Goal: Information Seeking & Learning: Learn about a topic

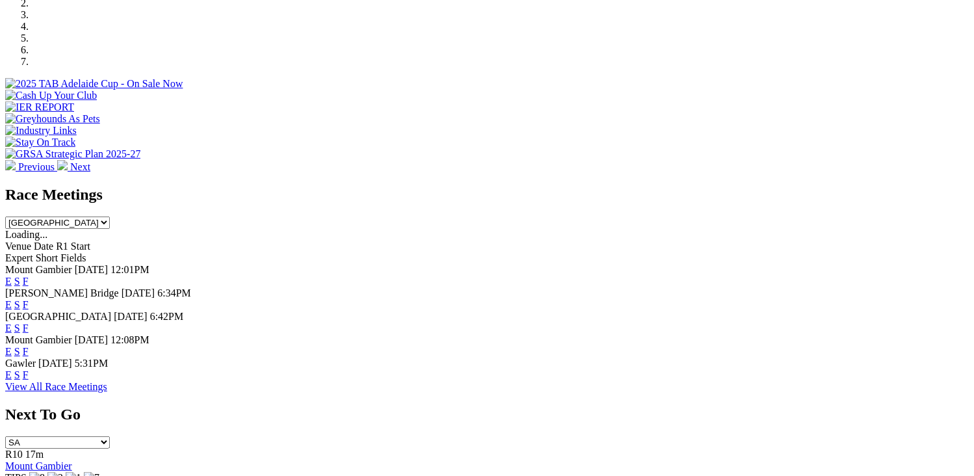
scroll to position [386, 0]
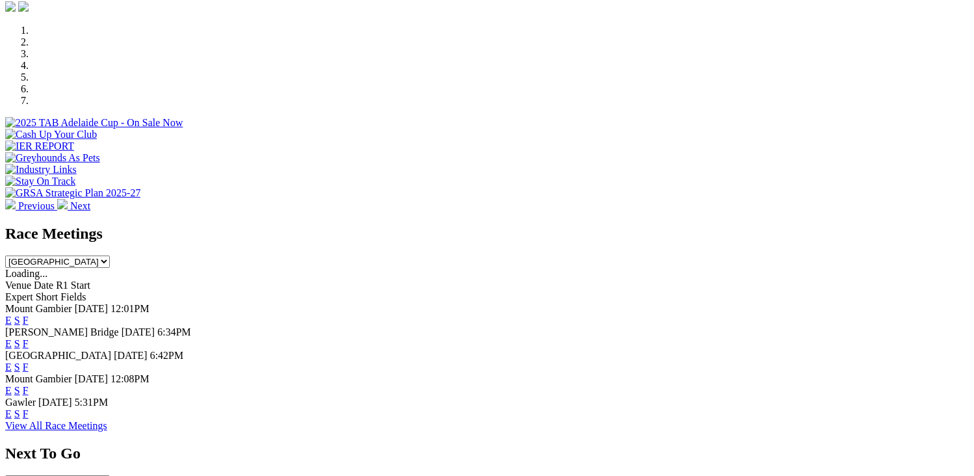
click at [29, 361] on link "F" at bounding box center [26, 366] width 6 height 11
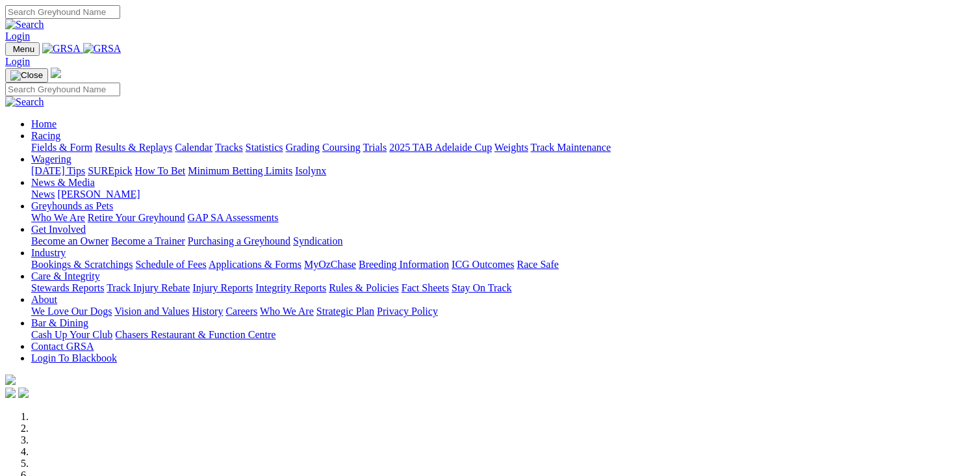
scroll to position [390, 0]
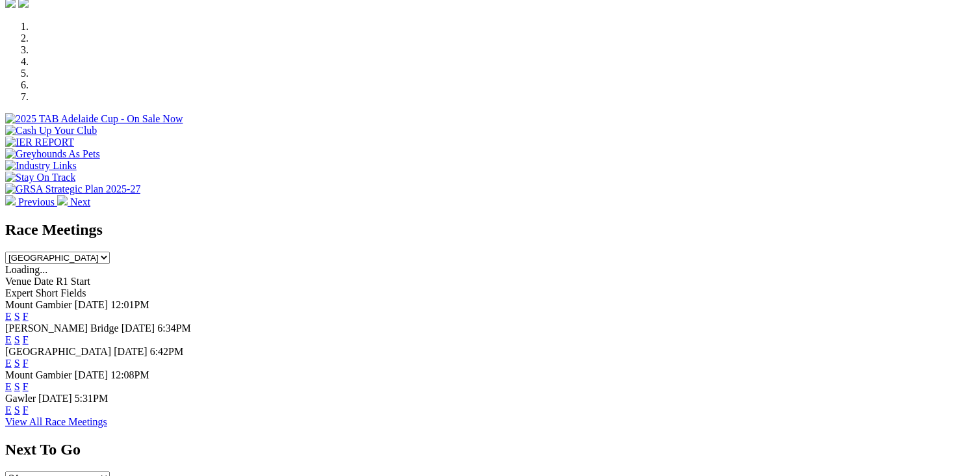
click at [29, 404] on link "F" at bounding box center [26, 409] width 6 height 11
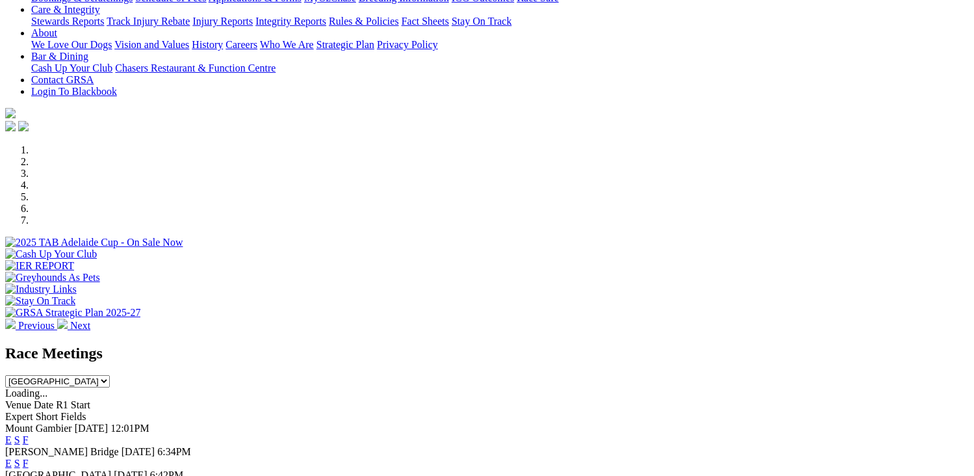
scroll to position [390, 0]
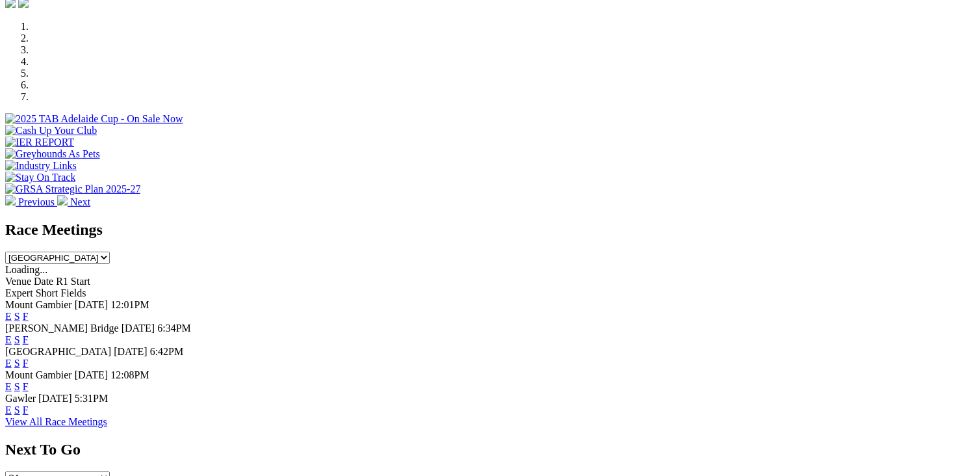
click at [29, 334] on link "F" at bounding box center [26, 339] width 6 height 11
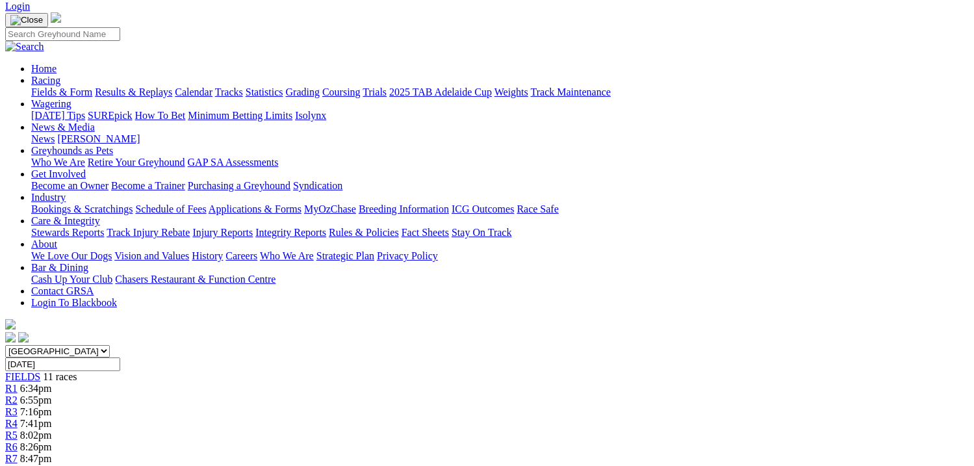
scroll to position [195, 0]
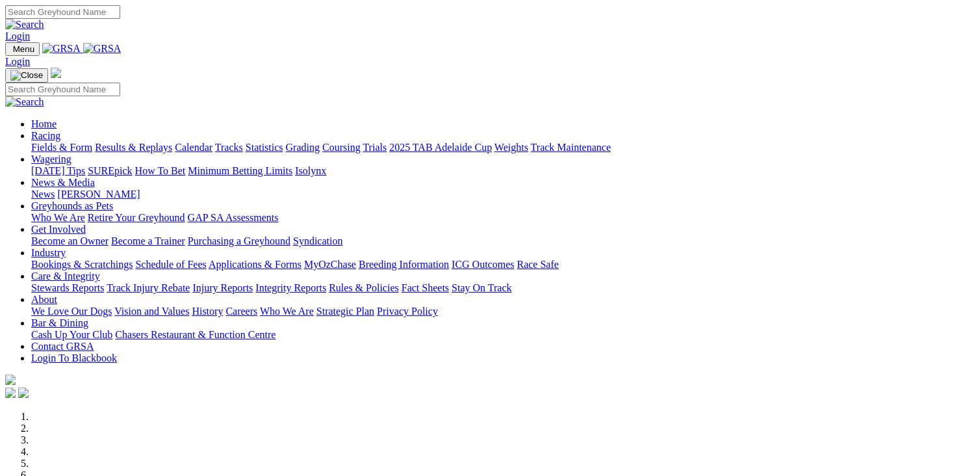
scroll to position [390, 0]
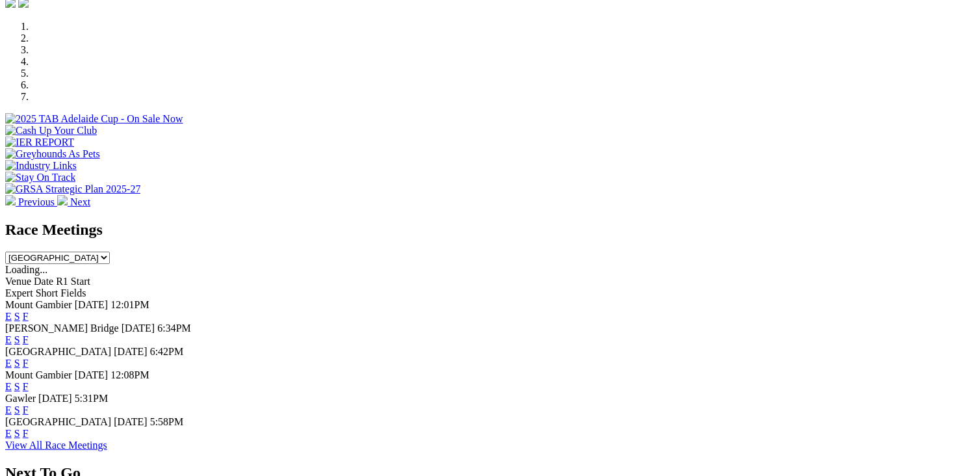
click at [29, 334] on link "F" at bounding box center [26, 339] width 6 height 11
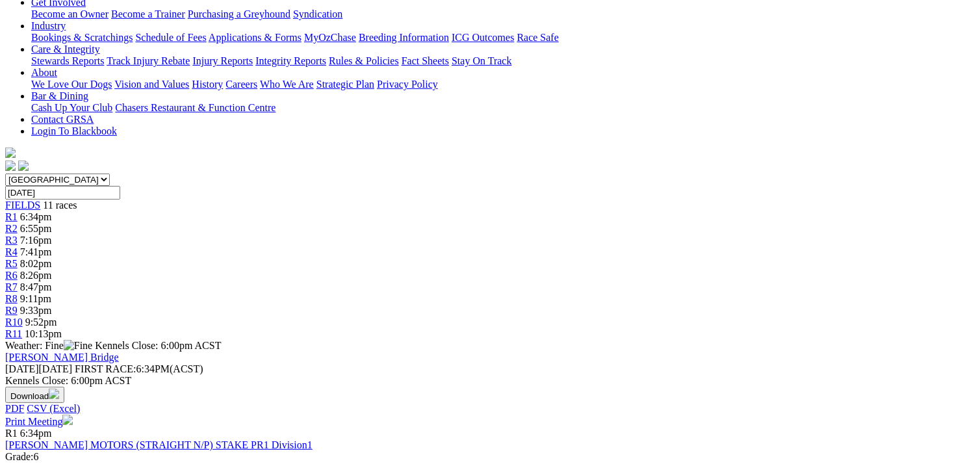
scroll to position [195, 0]
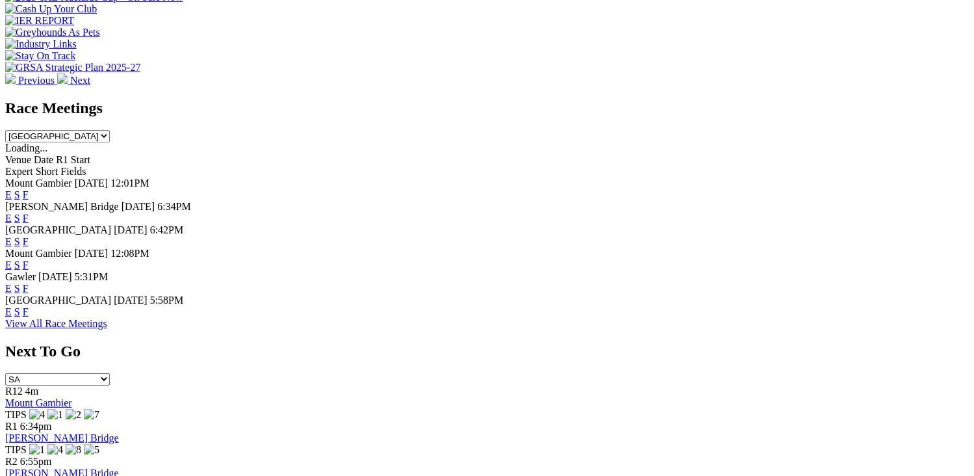
scroll to position [520, 0]
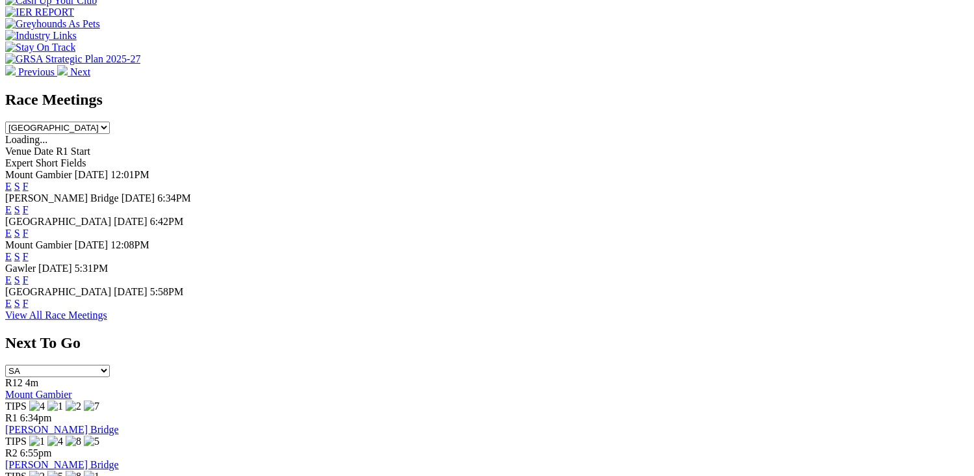
click at [29, 302] on link "F" at bounding box center [26, 303] width 6 height 11
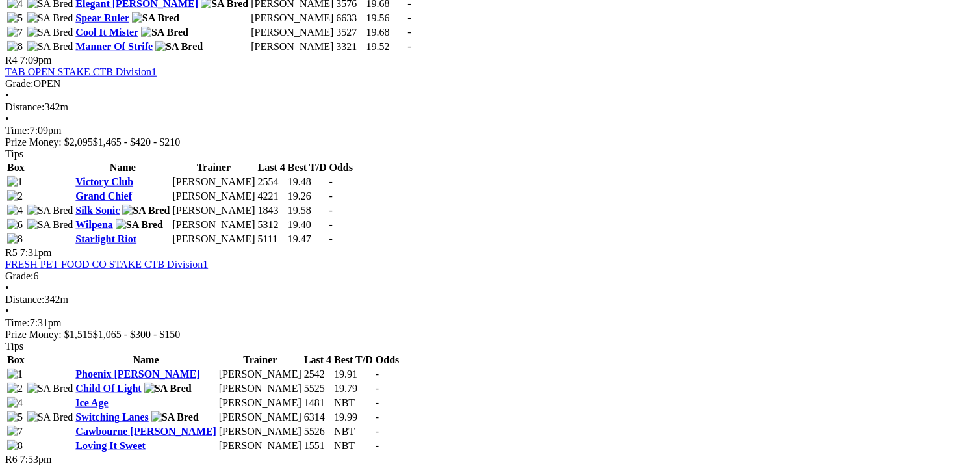
scroll to position [1299, 0]
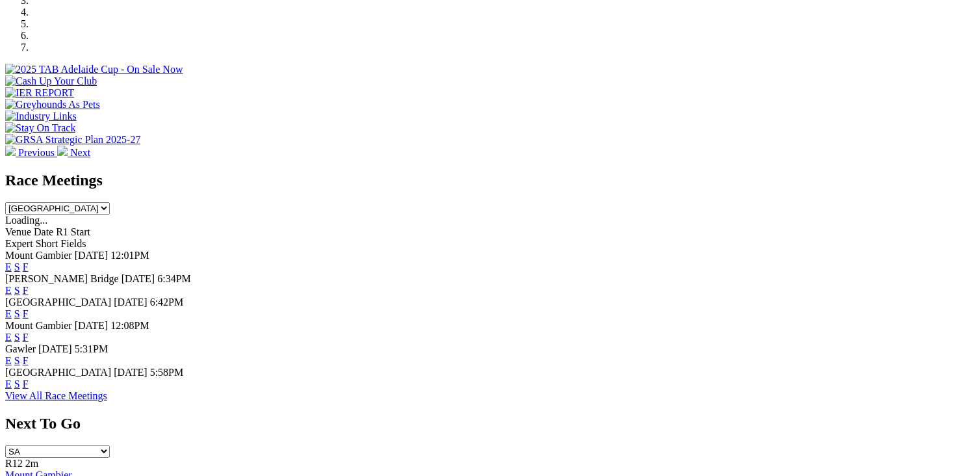
scroll to position [455, 0]
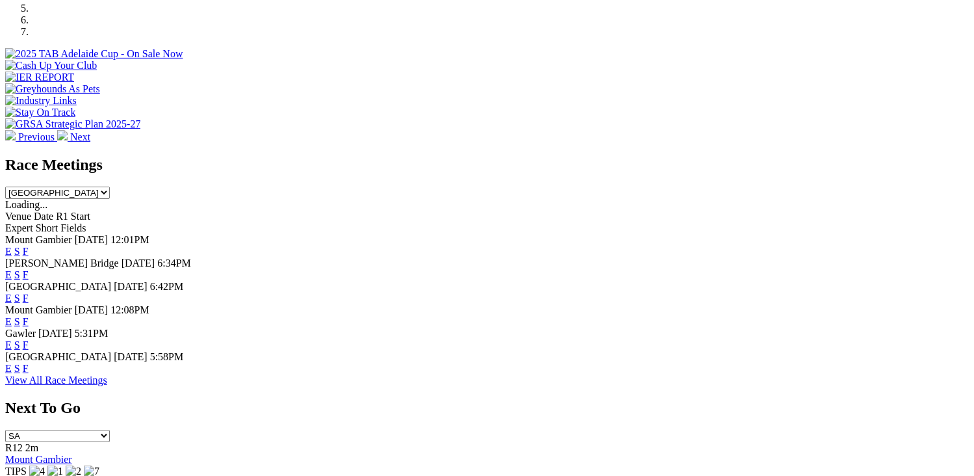
click at [29, 370] on link "F" at bounding box center [26, 368] width 6 height 11
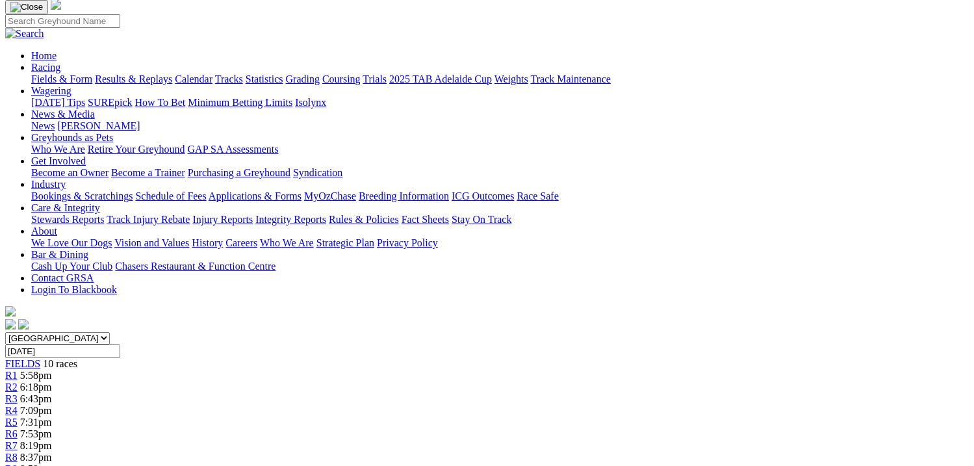
scroll to position [195, 0]
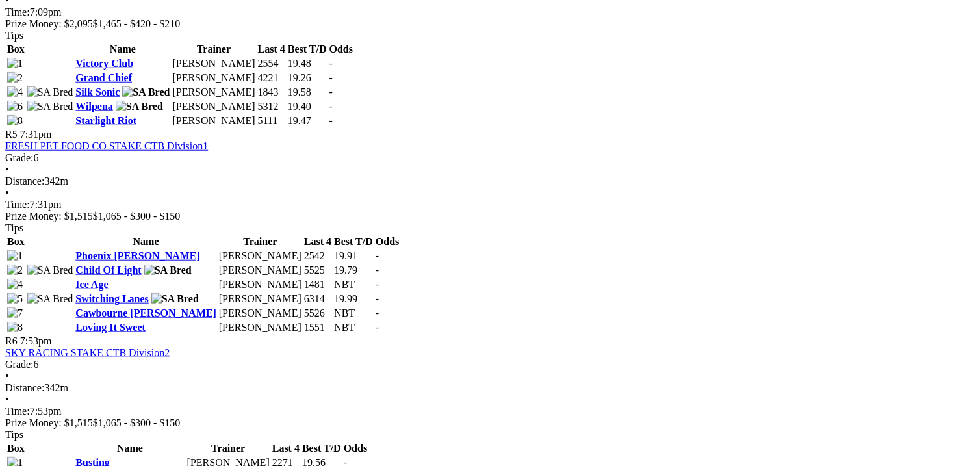
scroll to position [1364, 0]
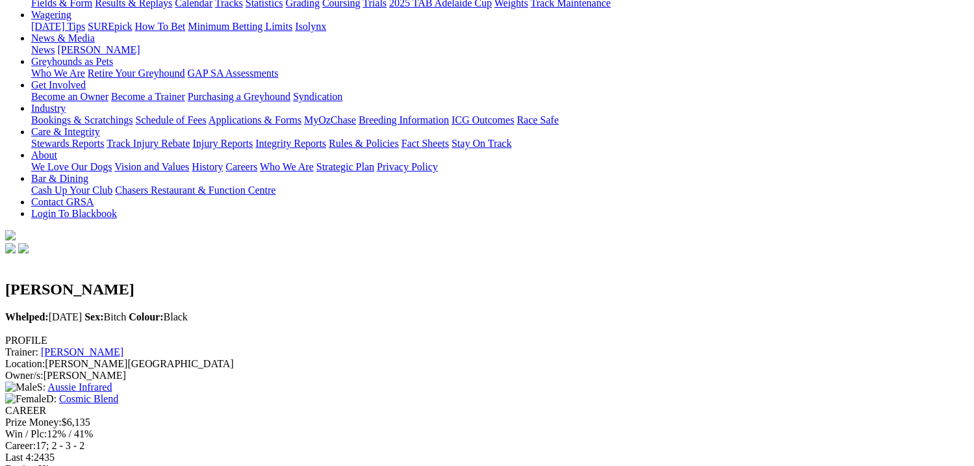
scroll to position [130, 0]
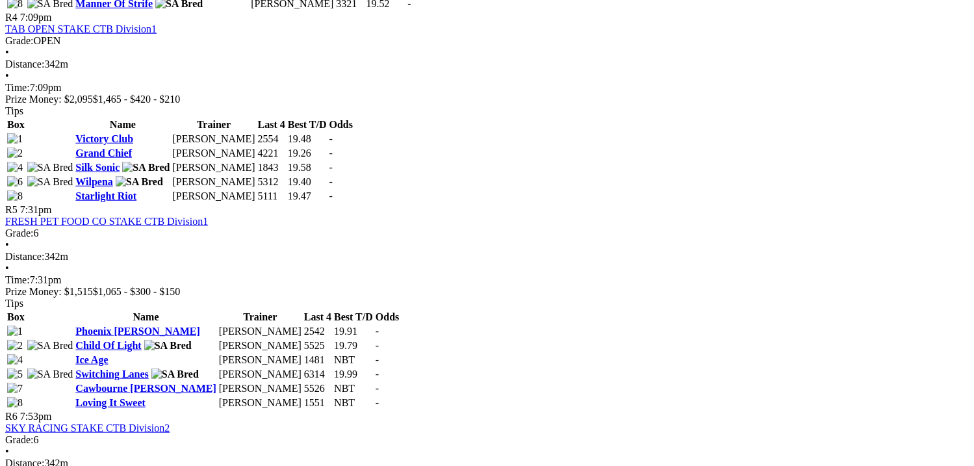
scroll to position [1299, 0]
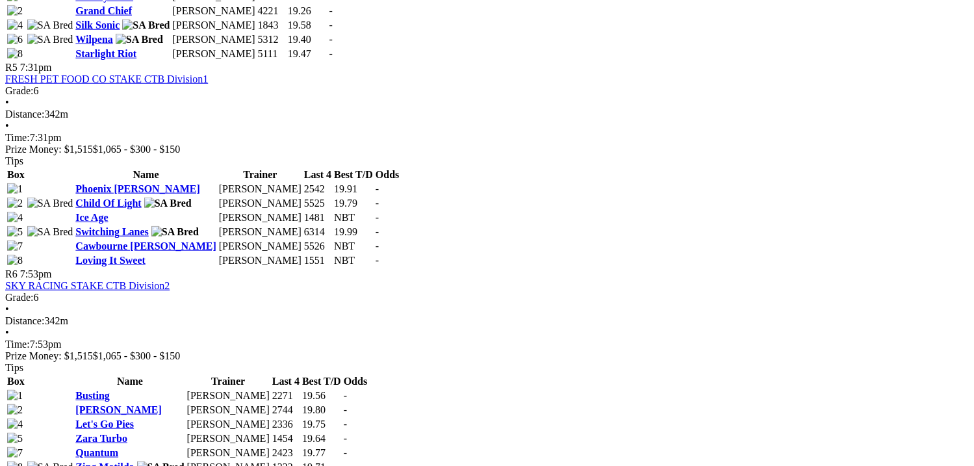
scroll to position [1429, 0]
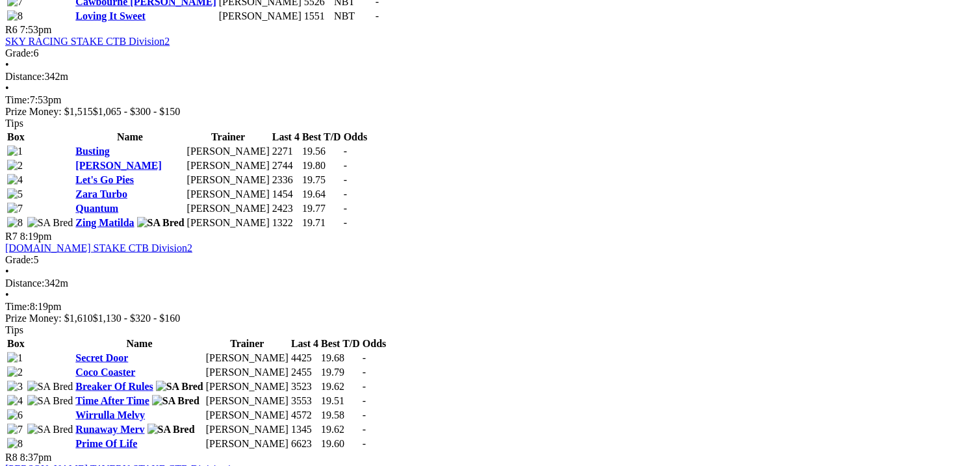
scroll to position [1299, 0]
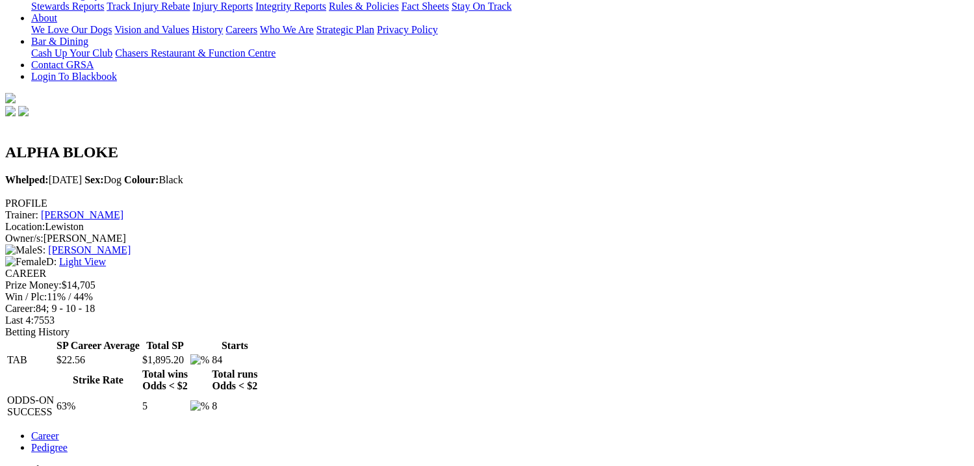
scroll to position [325, 0]
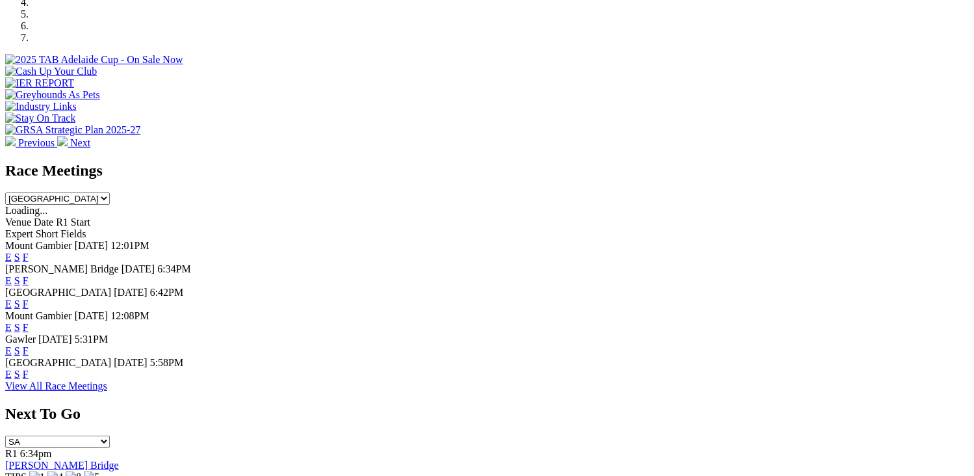
scroll to position [520, 0]
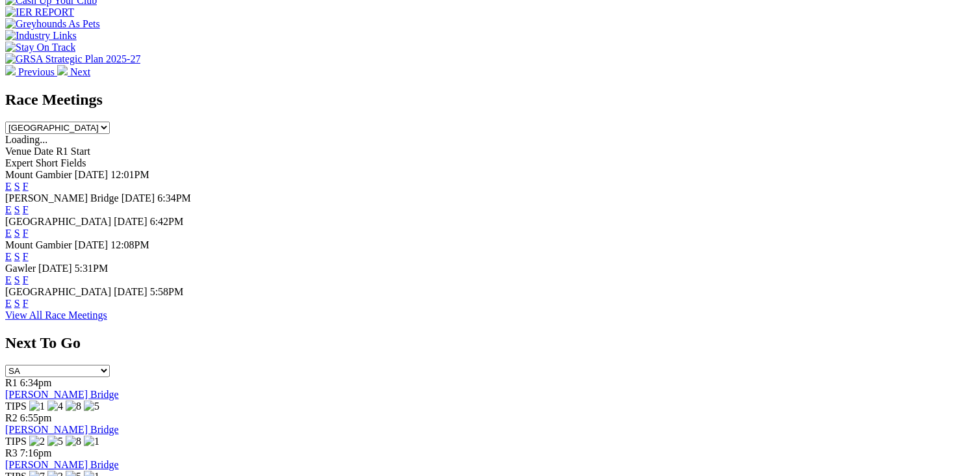
click at [29, 304] on link "F" at bounding box center [26, 303] width 6 height 11
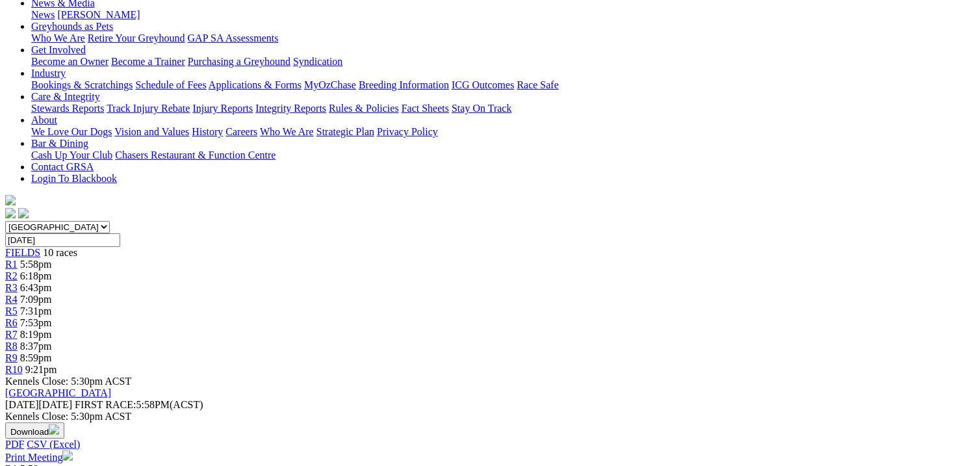
scroll to position [195, 0]
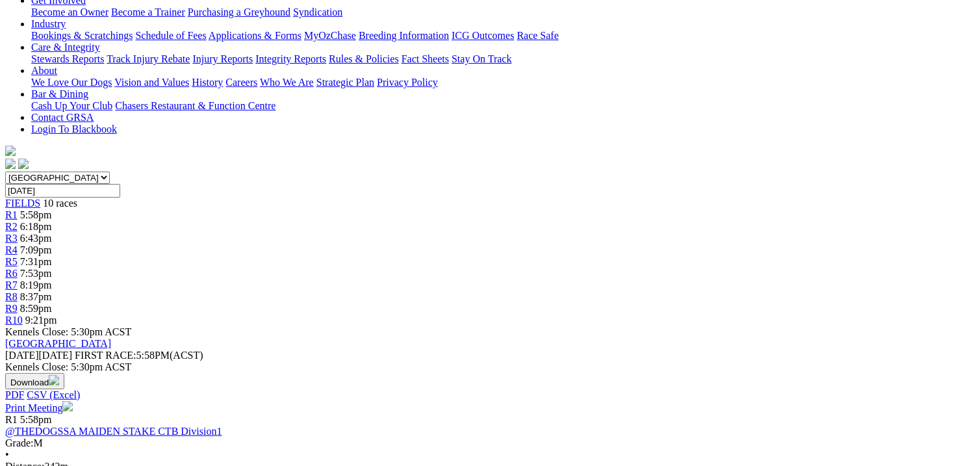
scroll to position [260, 0]
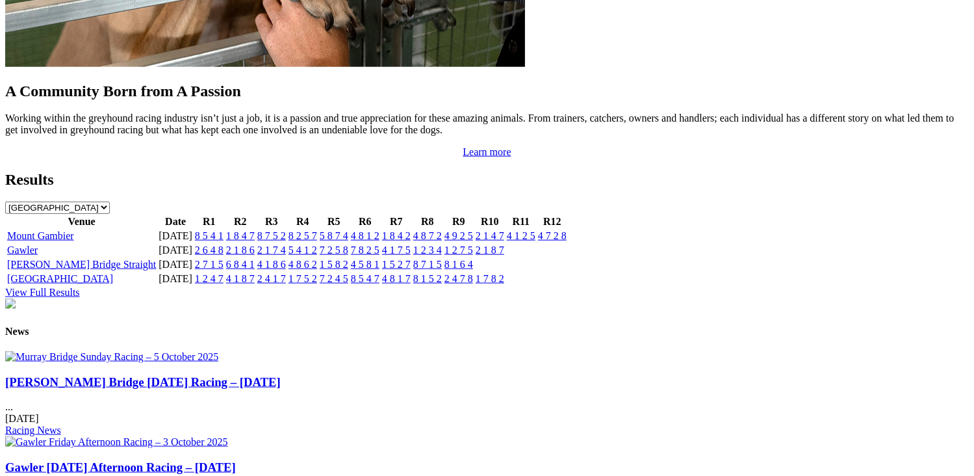
scroll to position [1234, 0]
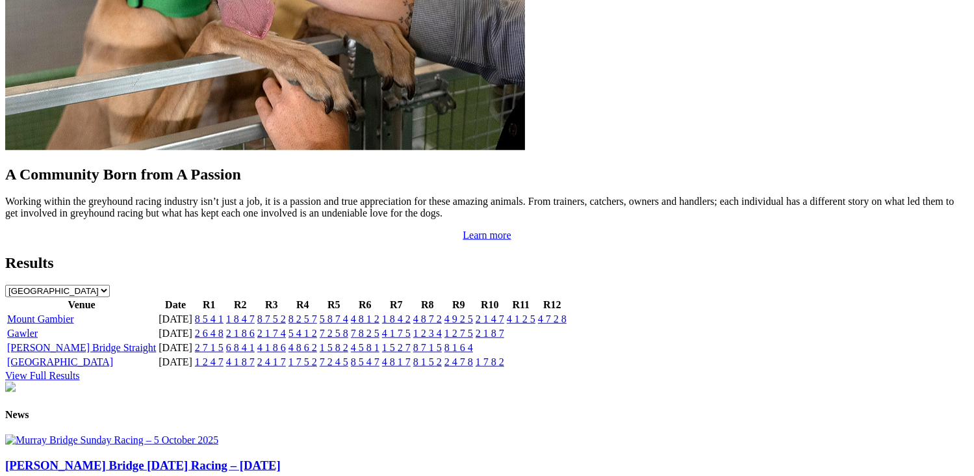
click at [113, 356] on link "[GEOGRAPHIC_DATA]" at bounding box center [60, 361] width 106 height 11
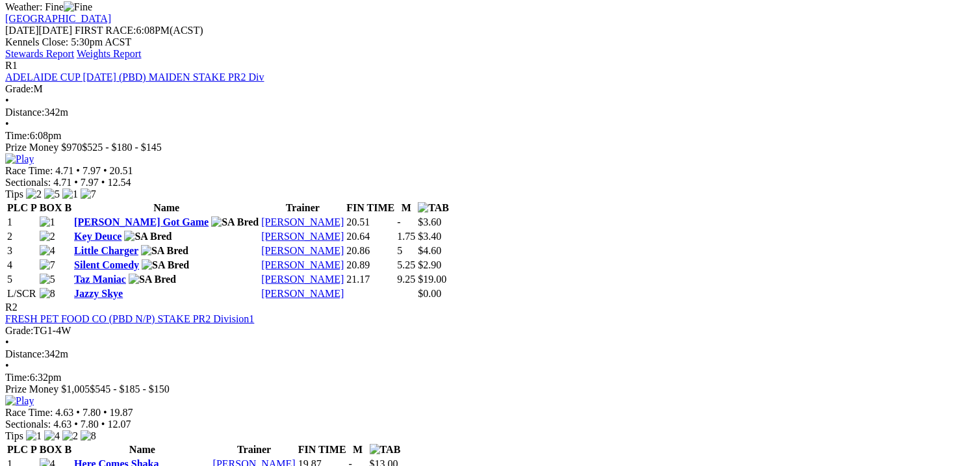
scroll to position [585, 0]
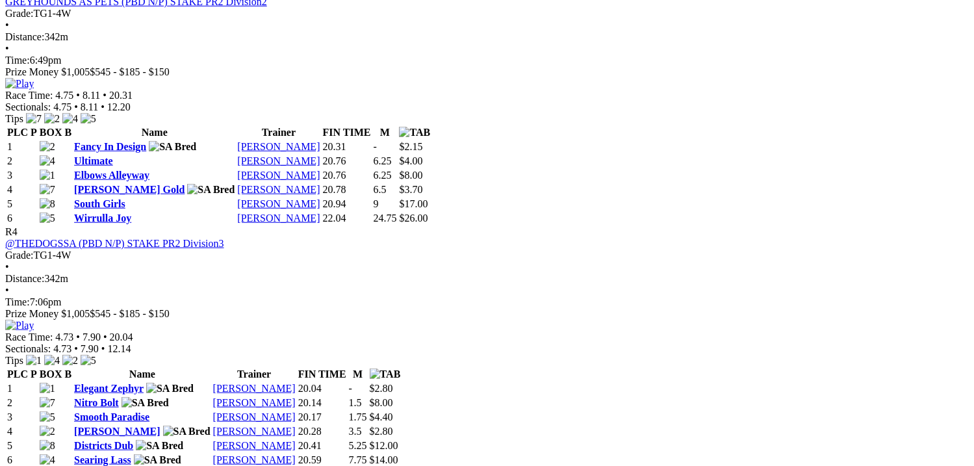
scroll to position [1169, 0]
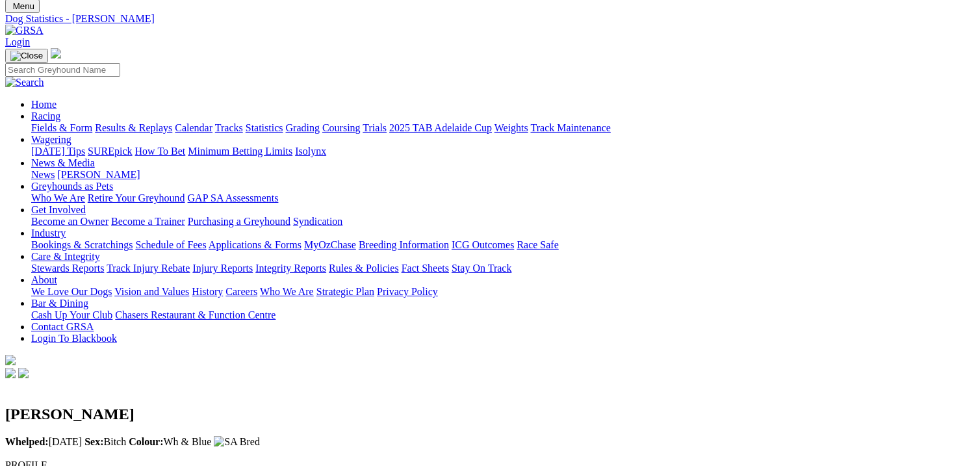
scroll to position [65, 0]
